Goal: Information Seeking & Learning: Learn about a topic

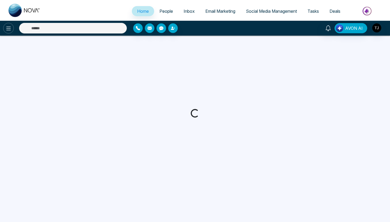
click at [7, 29] on icon at bounding box center [8, 28] width 6 height 6
select select "*"
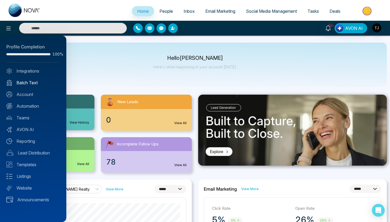
click at [38, 81] on link "Batch Text" at bounding box center [33, 82] width 54 height 6
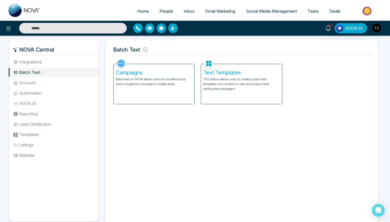
click at [151, 91] on div "Campaigns Batch text on NOVA allows users to simultaneously send a single text …" at bounding box center [154, 84] width 81 height 40
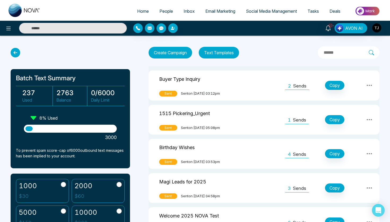
click at [16, 52] on icon at bounding box center [16, 53] width 10 height 10
